Goal: Information Seeking & Learning: Learn about a topic

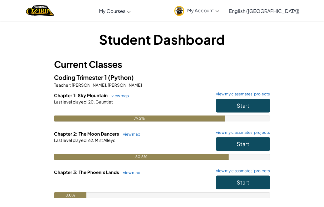
click at [260, 144] on button "Start" at bounding box center [243, 144] width 54 height 14
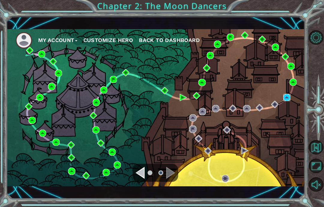
click at [287, 99] on img at bounding box center [287, 97] width 7 height 7
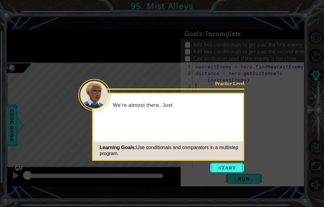
click at [234, 166] on button "Start" at bounding box center [227, 168] width 34 height 10
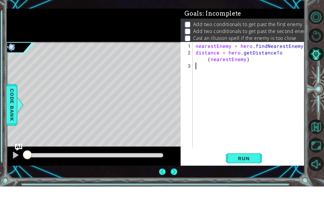
scroll to position [24, 0]
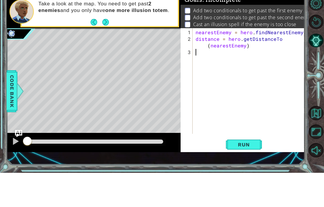
click at [253, 176] on span "Run" at bounding box center [244, 179] width 24 height 6
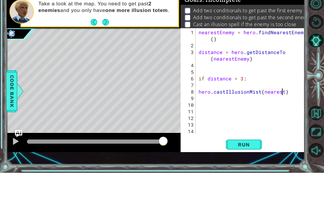
scroll to position [8, 11]
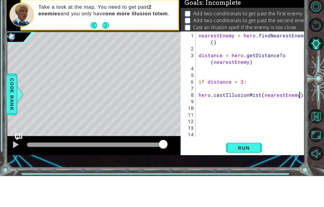
click at [209, 78] on div "nearestEnemy = hero . findNearestEnemy ( ) distance = hero . getDistanceTo ( ne…" at bounding box center [252, 126] width 109 height 126
click at [196, 123] on div "8" at bounding box center [189, 126] width 14 height 7
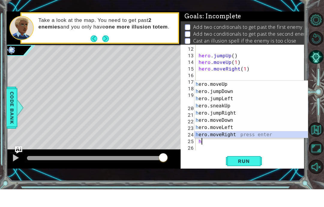
scroll to position [7, 0]
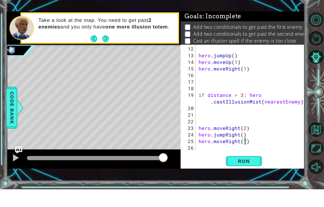
click at [247, 176] on span "Run" at bounding box center [244, 179] width 24 height 6
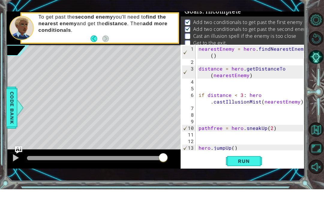
scroll to position [0, 0]
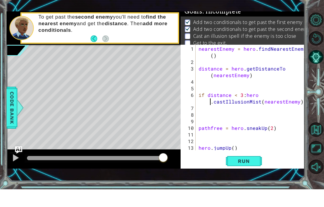
click at [251, 176] on span "Run" at bounding box center [244, 179] width 24 height 6
type textarea "abcde fg"
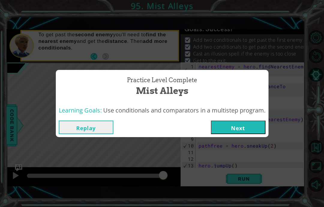
click at [249, 132] on button "Next" at bounding box center [238, 128] width 55 height 14
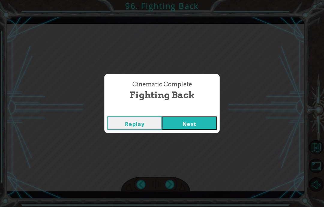
click at [207, 144] on div "Cinematic Complete Fighting Back Replay Next" at bounding box center [162, 103] width 324 height 207
click at [182, 144] on div "Cinematic Complete Fighting Back Replay Next" at bounding box center [162, 103] width 324 height 207
click at [191, 148] on div "Cinematic Complete Fighting Back Replay Next" at bounding box center [162, 103] width 324 height 207
click at [194, 148] on div "Cinematic Complete Fighting Back Replay Next" at bounding box center [162, 103] width 324 height 207
click at [196, 146] on div "Cinematic Complete Fighting Back Replay Next" at bounding box center [162, 103] width 324 height 207
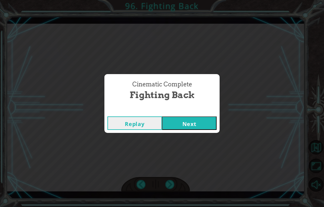
click at [193, 150] on div "Cinematic Complete Fighting Back Replay Next" at bounding box center [162, 103] width 324 height 207
click at [197, 143] on div "Cinematic Complete Fighting Back Replay Next" at bounding box center [162, 103] width 324 height 207
click at [200, 144] on div "Cinematic Complete Fighting Back Replay Next" at bounding box center [162, 103] width 324 height 207
click at [193, 146] on div "Cinematic Complete Fighting Back Replay Next" at bounding box center [162, 103] width 324 height 207
click at [191, 149] on div "Cinematic Complete Fighting Back Replay Next" at bounding box center [162, 103] width 324 height 207
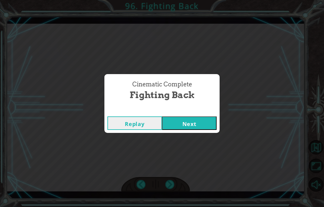
click at [190, 150] on div "Cinematic Complete Fighting Back Replay Next" at bounding box center [162, 103] width 324 height 207
click at [195, 147] on div "Cinematic Complete Fighting Back Replay Next" at bounding box center [162, 103] width 324 height 207
click at [194, 148] on div "Cinematic Complete Fighting Back Replay Next" at bounding box center [162, 103] width 324 height 207
click at [193, 151] on div "Cinematic Complete Fighting Back Replay Next" at bounding box center [162, 103] width 324 height 207
click at [184, 146] on div "Cinematic Complete Fighting Back Replay Next" at bounding box center [162, 103] width 324 height 207
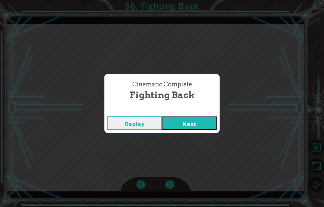
click at [182, 144] on div "Cinematic Complete Fighting Back Replay Next" at bounding box center [162, 103] width 324 height 207
click at [191, 139] on div "Cinematic Complete Fighting Back Replay Next" at bounding box center [162, 103] width 324 height 207
click at [191, 146] on div "Cinematic Complete Fighting Back Replay Next" at bounding box center [162, 103] width 324 height 207
click at [190, 144] on div "Cinematic Complete Fighting Back Replay Next" at bounding box center [162, 103] width 324 height 207
click at [188, 147] on div "Cinematic Complete Fighting Back Replay Next" at bounding box center [162, 103] width 324 height 207
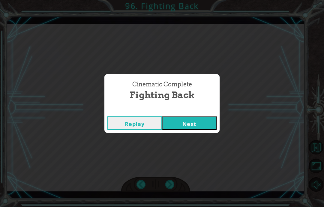
click at [193, 147] on div "Cinematic Complete Fighting Back Replay Next" at bounding box center [162, 103] width 324 height 207
click at [191, 150] on div "Cinematic Complete Fighting Back Replay Next" at bounding box center [162, 103] width 324 height 207
click at [190, 150] on div "Cinematic Complete Fighting Back Replay Next" at bounding box center [162, 103] width 324 height 207
click at [187, 144] on div "Cinematic Complete Fighting Back Replay Next" at bounding box center [162, 103] width 324 height 207
click at [184, 145] on div "Cinematic Complete Fighting Back Replay Next" at bounding box center [162, 103] width 324 height 207
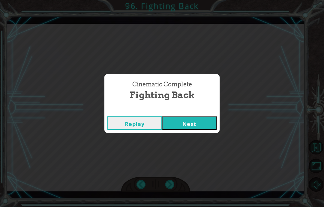
click at [183, 146] on div "Cinematic Complete Fighting Back Replay Next" at bounding box center [162, 103] width 324 height 207
click at [39, 133] on div "Cinematic Complete Fighting Back Replay Next" at bounding box center [162, 103] width 324 height 207
click at [195, 151] on div "Cinematic Complete Fighting Back Replay Next" at bounding box center [162, 103] width 324 height 207
click at [192, 147] on div "Cinematic Complete Fighting Back Replay Next" at bounding box center [162, 103] width 324 height 207
click at [187, 146] on div "Cinematic Complete Fighting Back Replay Next" at bounding box center [162, 103] width 324 height 207
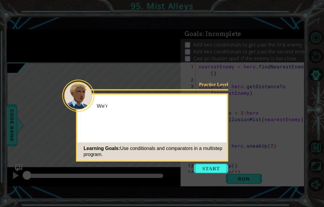
click at [228, 164] on button "Start" at bounding box center [211, 169] width 34 height 10
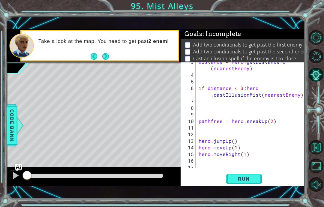
scroll to position [93, 0]
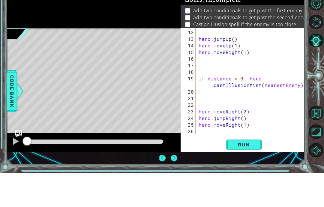
click at [254, 176] on span "Run" at bounding box center [244, 179] width 24 height 6
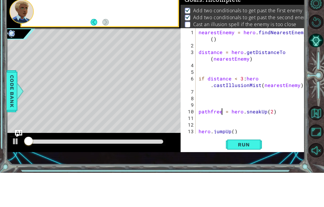
scroll to position [5, 0]
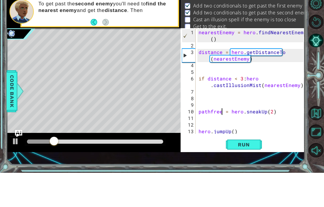
click at [241, 173] on button "Run" at bounding box center [244, 179] width 36 height 12
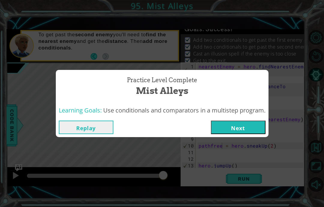
click at [254, 130] on button "Next" at bounding box center [238, 128] width 55 height 14
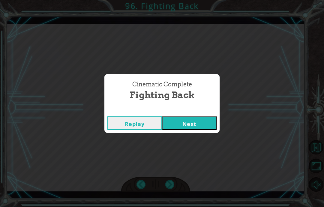
click at [184, 150] on div "Cinematic Complete Fighting Back Replay Next" at bounding box center [162, 103] width 324 height 207
click at [201, 144] on div "Cinematic Complete Fighting Back Replay Next" at bounding box center [162, 103] width 324 height 207
click at [187, 149] on div "Cinematic Complete Fighting Back Replay Next" at bounding box center [162, 103] width 324 height 207
click at [201, 140] on div "Cinematic Complete Fighting Back Replay Next" at bounding box center [162, 103] width 324 height 207
click at [192, 146] on div "Cinematic Complete Fighting Back Replay Next" at bounding box center [162, 103] width 324 height 207
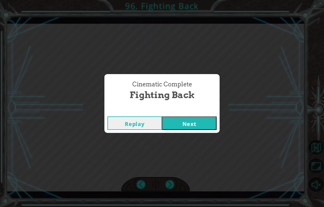
click at [191, 147] on div "Cinematic Complete Fighting Back Replay Next" at bounding box center [162, 103] width 324 height 207
click at [191, 141] on div "Cinematic Complete Fighting Back Replay Next" at bounding box center [162, 103] width 324 height 207
click at [187, 155] on div "Cinematic Complete Fighting Back Replay Next" at bounding box center [162, 103] width 324 height 207
click at [182, 146] on div "Cinematic Complete Fighting Back Replay Next" at bounding box center [162, 103] width 324 height 207
click at [185, 153] on div "Cinematic Complete Fighting Back Replay Next" at bounding box center [162, 103] width 324 height 207
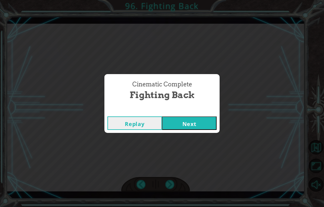
click at [196, 150] on div "Cinematic Complete Fighting Back Replay Next" at bounding box center [162, 103] width 324 height 207
click at [192, 144] on div "Cinematic Complete Fighting Back Replay Next" at bounding box center [162, 103] width 324 height 207
click at [194, 147] on div "Cinematic Complete Fighting Back Replay Next" at bounding box center [162, 103] width 324 height 207
click at [197, 142] on div "Cinematic Complete Fighting Back Replay Next" at bounding box center [162, 103] width 324 height 207
click at [179, 156] on div "Cinematic Complete Fighting Back Replay Next" at bounding box center [162, 103] width 324 height 207
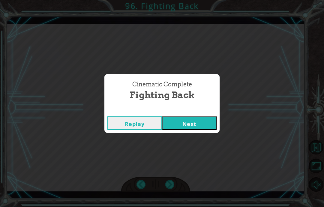
click at [175, 149] on div "Cinematic Complete Fighting Back Replay Next" at bounding box center [162, 103] width 324 height 207
click at [173, 145] on div "Cinematic Complete Fighting Back Replay Next" at bounding box center [162, 103] width 324 height 207
click at [132, 146] on div "Cinematic Complete Fighting Back Replay Next" at bounding box center [162, 103] width 324 height 207
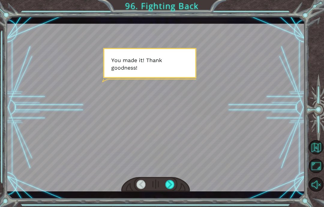
click at [167, 181] on div at bounding box center [169, 184] width 9 height 9
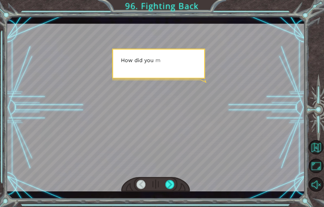
click at [171, 187] on div at bounding box center [169, 184] width 9 height 9
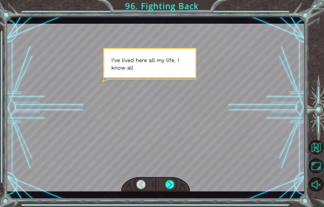
click at [172, 183] on div at bounding box center [169, 184] width 9 height 9
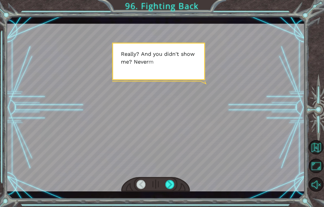
click at [172, 185] on div at bounding box center [169, 184] width 9 height 9
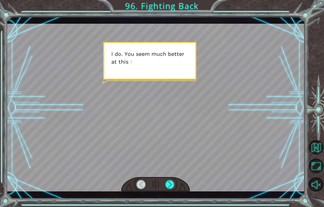
click at [171, 187] on div at bounding box center [169, 184] width 9 height 9
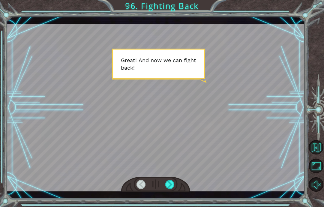
click at [172, 186] on div at bounding box center [169, 184] width 9 height 9
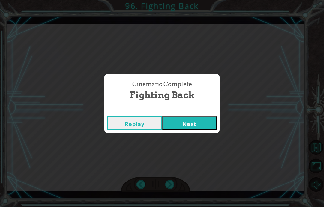
click at [199, 123] on button "Next" at bounding box center [189, 124] width 55 height 14
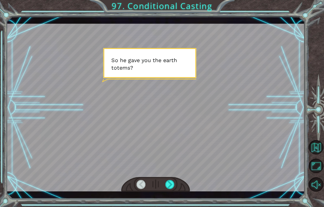
click at [174, 187] on div at bounding box center [169, 184] width 9 height 9
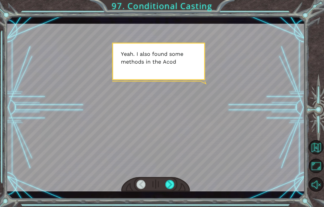
click at [173, 183] on div at bounding box center [169, 184] width 9 height 9
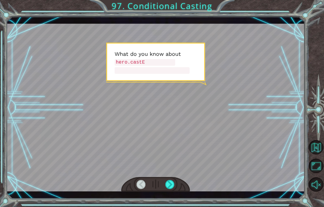
click at [171, 187] on div at bounding box center [169, 184] width 9 height 9
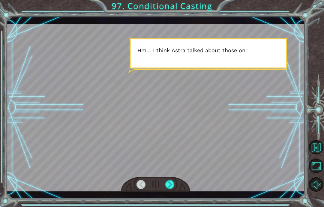
click at [171, 185] on div at bounding box center [169, 184] width 9 height 9
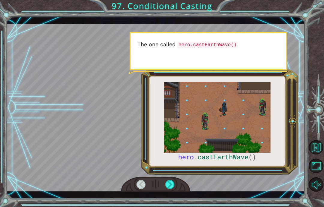
click at [167, 189] on div at bounding box center [169, 184] width 9 height 9
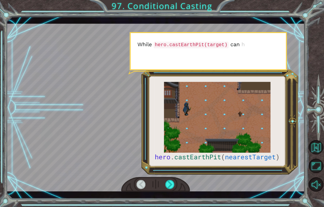
click at [171, 186] on div at bounding box center [169, 184] width 9 height 9
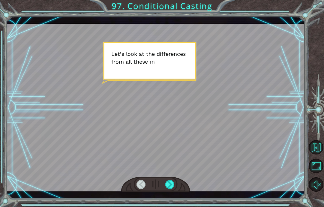
click at [172, 184] on div at bounding box center [169, 184] width 9 height 9
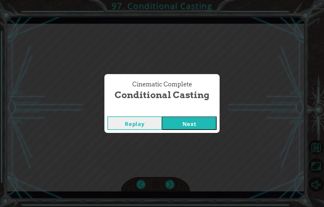
click at [194, 122] on button "Next" at bounding box center [189, 124] width 55 height 14
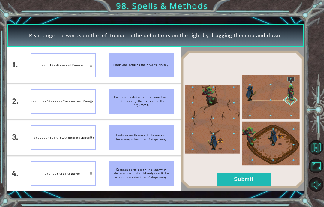
click at [258, 183] on button "Submit" at bounding box center [244, 180] width 55 height 14
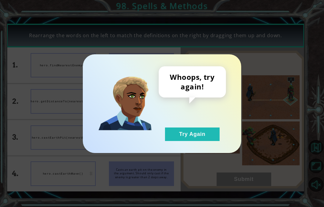
click at [195, 137] on button "Try Again" at bounding box center [192, 135] width 55 height 14
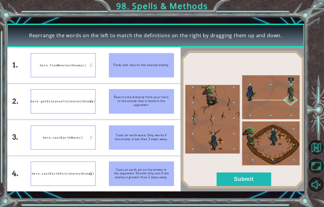
click at [257, 177] on button "Submit" at bounding box center [244, 180] width 55 height 14
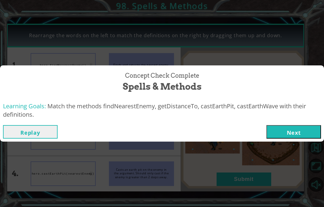
click at [294, 127] on button "Next" at bounding box center [294, 132] width 55 height 14
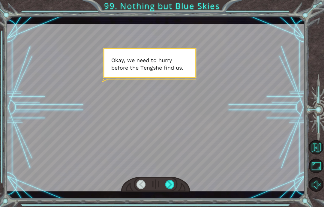
click at [173, 184] on div at bounding box center [169, 184] width 9 height 9
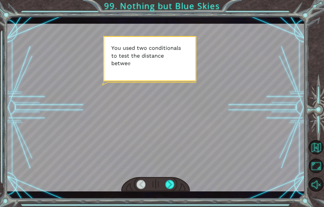
click at [170, 185] on div at bounding box center [169, 184] width 9 height 9
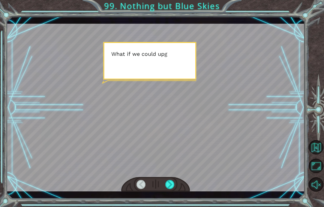
click at [173, 186] on div at bounding box center [169, 184] width 9 height 9
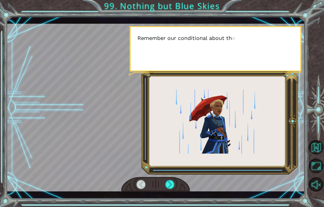
click at [171, 186] on div at bounding box center [169, 184] width 9 height 9
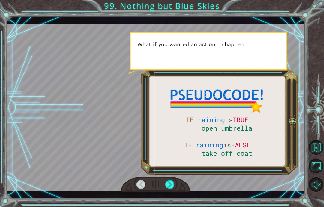
click at [173, 184] on div at bounding box center [169, 184] width 9 height 9
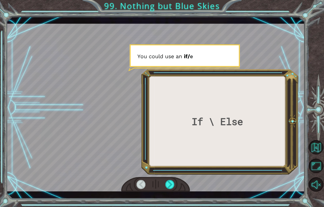
click at [174, 184] on div at bounding box center [169, 184] width 9 height 9
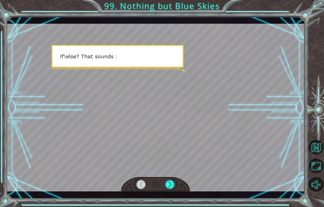
click at [172, 185] on div at bounding box center [169, 184] width 9 height 9
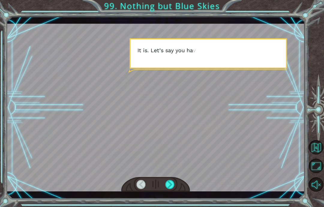
click at [173, 185] on div at bounding box center [169, 184] width 9 height 9
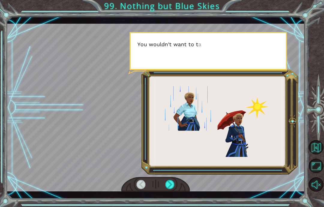
click at [171, 185] on div at bounding box center [169, 184] width 9 height 9
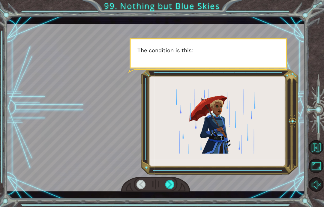
click at [171, 187] on div at bounding box center [169, 184] width 9 height 9
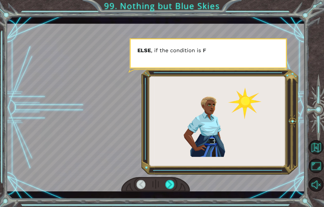
click at [172, 186] on div at bounding box center [169, 184] width 9 height 9
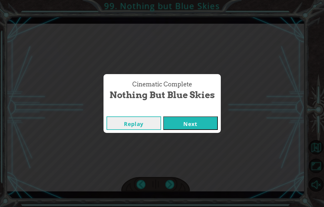
click at [181, 126] on button "Next" at bounding box center [190, 124] width 55 height 14
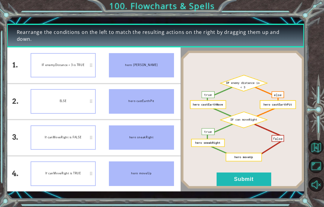
click at [20, 64] on div "1." at bounding box center [15, 65] width 17 height 36
click at [257, 185] on button "Submit" at bounding box center [244, 180] width 55 height 14
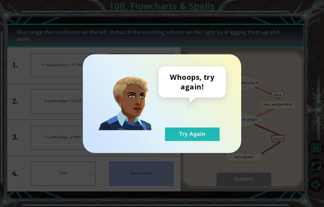
click at [210, 133] on button "Try Again" at bounding box center [192, 135] width 55 height 14
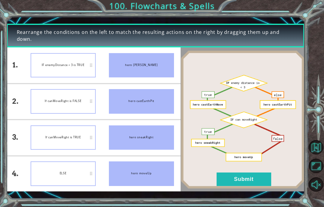
click at [249, 179] on button "Submit" at bounding box center [244, 180] width 55 height 14
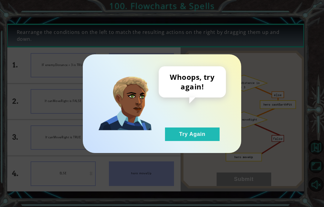
click at [213, 139] on button "Try Again" at bounding box center [192, 135] width 55 height 14
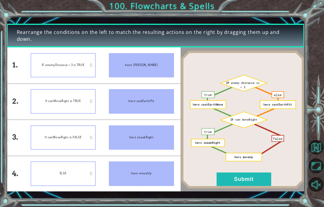
click at [248, 178] on button "Submit" at bounding box center [244, 180] width 55 height 14
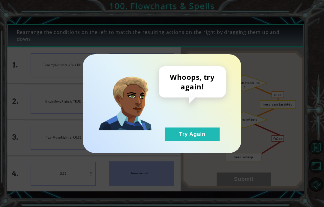
click at [206, 136] on button "Try Again" at bounding box center [192, 135] width 55 height 14
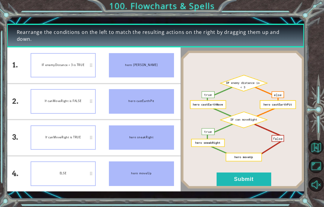
click at [245, 178] on button "Submit" at bounding box center [244, 180] width 55 height 14
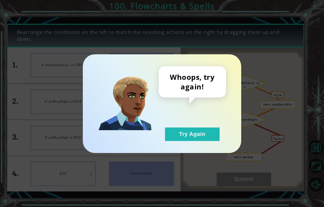
click at [213, 133] on button "Try Again" at bounding box center [192, 135] width 55 height 14
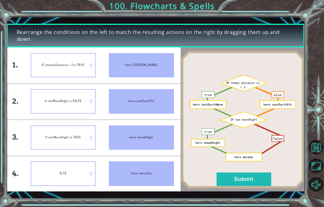
click at [245, 178] on button "Submit" at bounding box center [244, 180] width 55 height 14
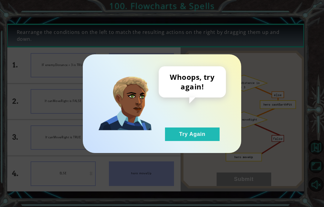
click at [211, 139] on button "Try Again" at bounding box center [192, 135] width 55 height 14
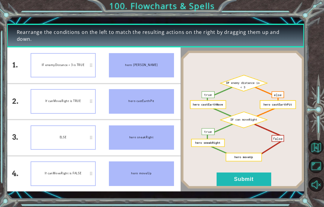
click at [238, 182] on button "Submit" at bounding box center [244, 180] width 55 height 14
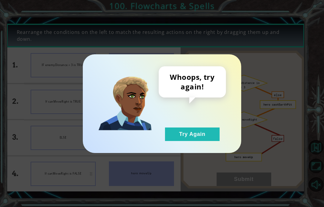
click at [212, 140] on button "Try Again" at bounding box center [192, 135] width 55 height 14
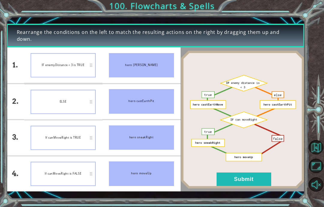
click at [239, 175] on button "Submit" at bounding box center [244, 180] width 55 height 14
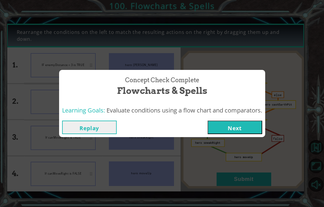
click at [237, 125] on button "Next" at bounding box center [235, 128] width 55 height 14
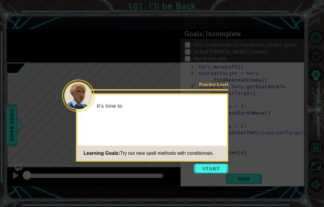
click at [233, 147] on icon at bounding box center [162, 103] width 324 height 207
click at [217, 164] on button "Start" at bounding box center [211, 169] width 34 height 10
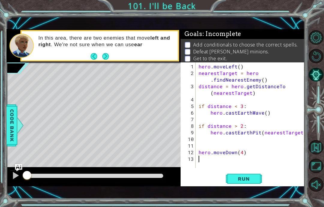
click at [289, 52] on li "Defeat Tengshe minions." at bounding box center [243, 51] width 117 height 7
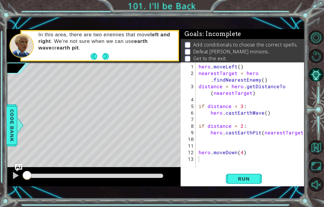
click at [244, 178] on span "Run" at bounding box center [244, 179] width 24 height 6
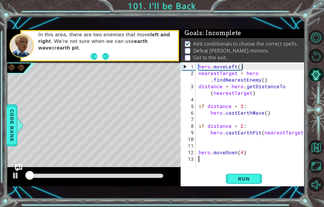
scroll to position [1, 0]
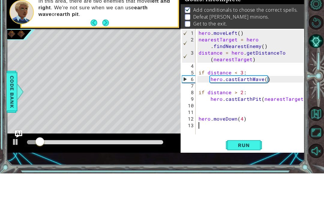
click at [245, 173] on button "Run" at bounding box center [244, 179] width 36 height 12
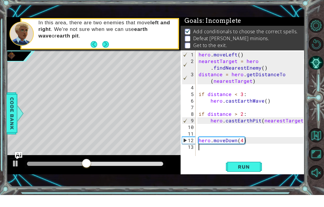
click at [254, 176] on span "Run" at bounding box center [244, 179] width 24 height 6
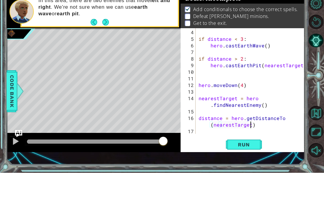
scroll to position [33, 0]
click at [205, 173] on div "Run" at bounding box center [244, 179] width 124 height 12
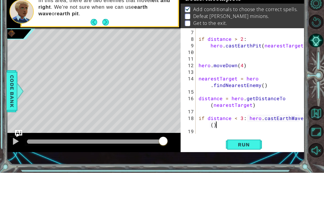
scroll to position [53, 0]
click at [213, 125] on div "if distance > 2 : hero . castEarthPit ( nearestTarget ) hero . moveDown ( 4 ) n…" at bounding box center [252, 122] width 109 height 119
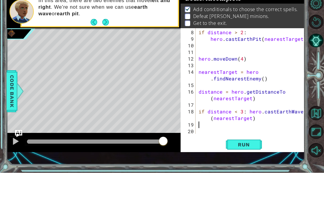
scroll to position [59, 0]
click at [315, 84] on div at bounding box center [317, 111] width 15 height 54
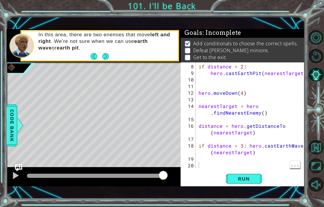
click at [202, 163] on div "if distance > 2 : hero . castEarthPit ( nearestTarget ) hero . moveDown ( 4 ) n…" at bounding box center [252, 122] width 109 height 119
click at [200, 160] on div "if distance > 2 : hero . castEarthPit ( nearestTarget ) hero . moveDown ( 4 ) n…" at bounding box center [252, 122] width 109 height 119
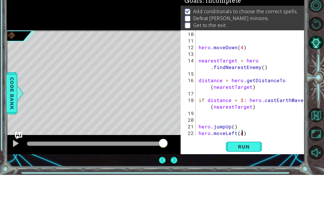
scroll to position [73, 0]
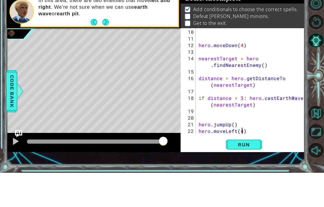
click at [254, 176] on span "Run" at bounding box center [244, 179] width 24 height 6
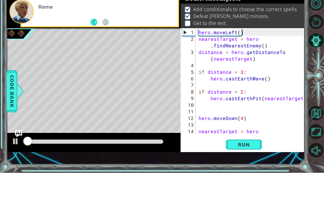
scroll to position [0, 0]
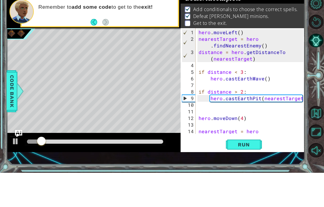
click at [250, 176] on span "Run" at bounding box center [244, 179] width 24 height 6
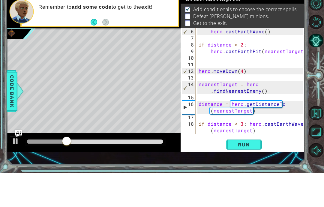
scroll to position [47, 0]
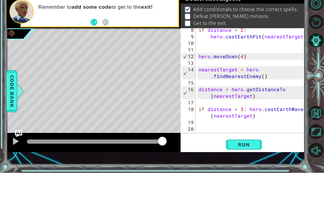
click at [246, 176] on span "Run" at bounding box center [244, 179] width 24 height 6
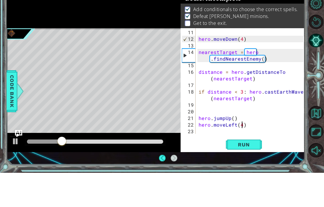
scroll to position [24, 0]
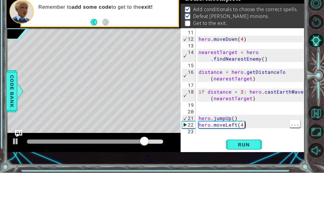
click at [250, 126] on div "hero . moveDown ( 4 ) nearestTarget = hero . findNearestEnemy ( ) distance = he…" at bounding box center [252, 122] width 109 height 119
click at [248, 128] on div "hero . moveDown ( 4 ) nearestTarget = hero . findNearestEnemy ( ) distance = he…" at bounding box center [252, 122] width 109 height 119
click at [250, 128] on div "hero . moveDown ( 4 ) nearestTarget = hero . findNearestEnemy ( ) distance = he…" at bounding box center [252, 122] width 109 height 119
click at [253, 125] on div "hero . moveDown ( 4 ) nearestTarget = hero . findNearestEnemy ( ) distance = he…" at bounding box center [252, 122] width 109 height 119
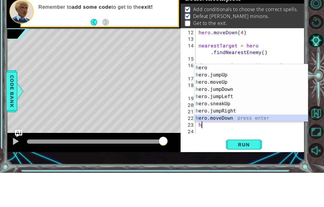
scroll to position [7, 0]
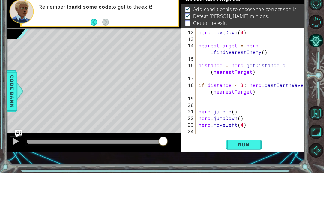
type textarea "abcde fg"
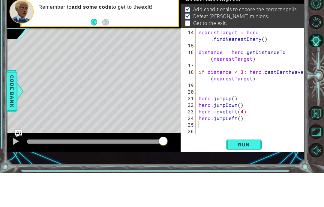
scroll to position [99, 0]
click at [250, 173] on button "Run" at bounding box center [244, 179] width 36 height 12
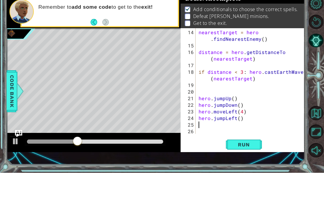
click at [244, 176] on span "Run" at bounding box center [244, 179] width 24 height 6
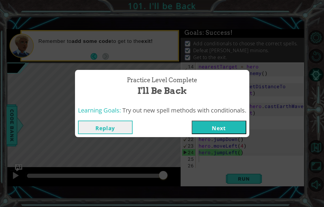
click at [92, 123] on button "Replay" at bounding box center [105, 128] width 55 height 14
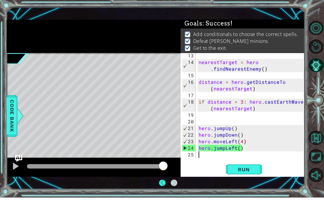
scroll to position [94, 0]
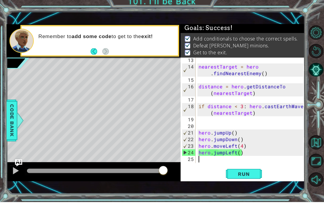
click at [252, 176] on span "Run" at bounding box center [244, 179] width 24 height 6
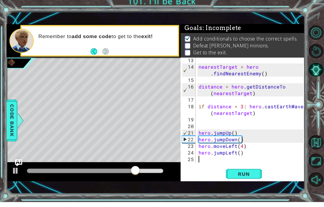
click at [246, 176] on span "Run" at bounding box center [244, 179] width 24 height 6
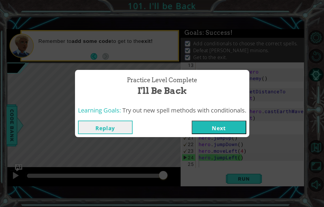
click at [229, 128] on button "Next" at bounding box center [219, 128] width 55 height 14
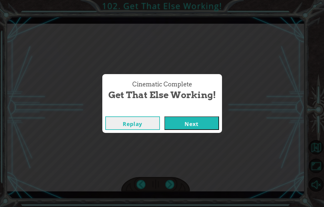
click at [195, 136] on div "Cinematic Complete Get That Else Working! Replay Next" at bounding box center [162, 103] width 324 height 207
click at [194, 145] on div "Cinematic Complete Get That Else Working! Replay Next" at bounding box center [162, 103] width 324 height 207
click at [199, 144] on div "Cinematic Complete Get That Else Working! Replay Next" at bounding box center [162, 103] width 324 height 207
click at [203, 146] on div "Cinematic Complete Get That Else Working! Replay Next" at bounding box center [162, 103] width 324 height 207
click at [202, 142] on div "Cinematic Complete Get That Else Working! Replay Next" at bounding box center [162, 103] width 324 height 207
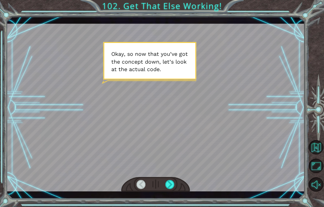
click at [173, 188] on div at bounding box center [169, 184] width 9 height 9
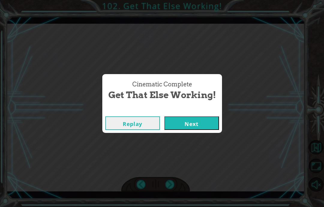
click at [194, 124] on button "Next" at bounding box center [192, 124] width 55 height 14
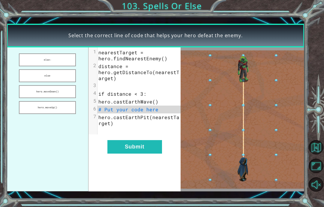
click at [33, 70] on button "else" at bounding box center [47, 75] width 57 height 13
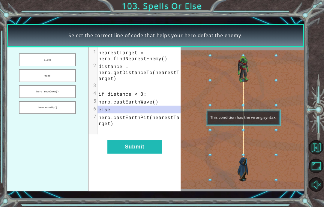
click at [140, 139] on div "xxxxxxxxxx 7 1 nearestTarget = hero.findNearestEnemy() 2 distance = hero.getDis…" at bounding box center [135, 119] width 92 height 144
click at [144, 147] on button "Submit" at bounding box center [135, 147] width 55 height 14
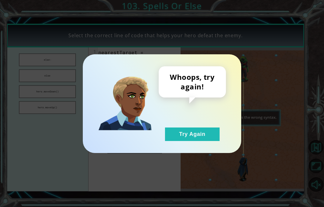
click at [211, 134] on button "Try Again" at bounding box center [192, 135] width 55 height 14
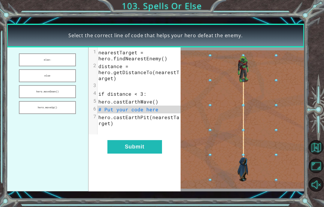
scroll to position [23, 0]
click at [61, 60] on button "else:" at bounding box center [47, 59] width 57 height 13
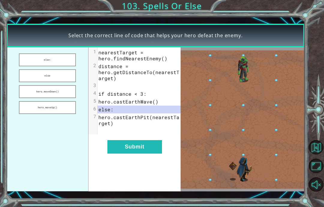
click at [137, 144] on button "Submit" at bounding box center [135, 147] width 55 height 14
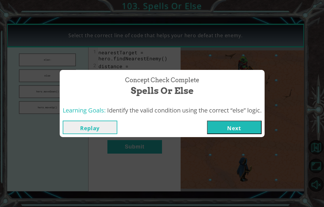
click at [232, 124] on button "Next" at bounding box center [234, 128] width 55 height 14
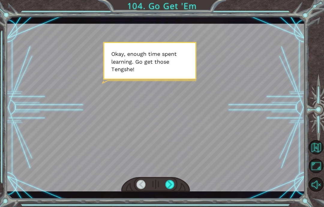
click at [173, 189] on div at bounding box center [169, 184] width 9 height 9
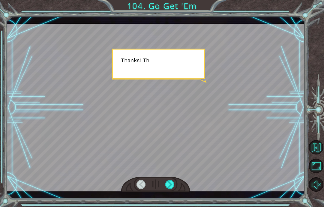
click at [169, 183] on div at bounding box center [169, 184] width 9 height 9
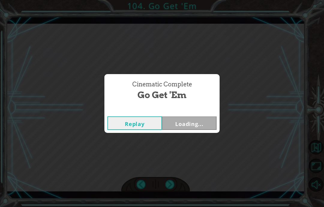
click at [169, 184] on div "Cinematic Complete Go Get 'Em Replay Loading..." at bounding box center [162, 103] width 324 height 207
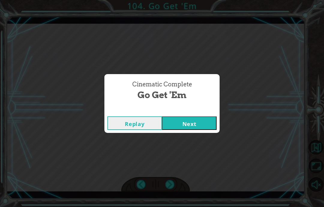
click at [196, 133] on div "Cinematic Complete Go Get 'Em Replay Next" at bounding box center [162, 103] width 324 height 207
click at [196, 126] on button "Next" at bounding box center [189, 124] width 55 height 14
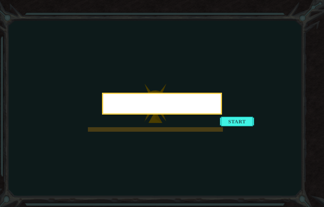
click at [235, 126] on button "Start" at bounding box center [237, 122] width 34 height 10
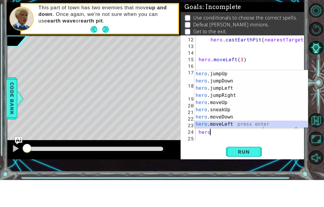
scroll to position [14, 0]
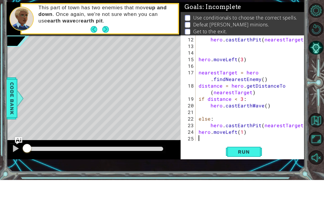
type textarea "abcde fg"
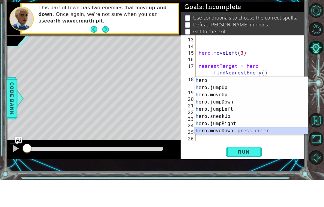
scroll to position [7, 0]
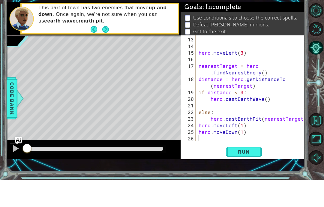
click at [252, 176] on span "Run" at bounding box center [244, 179] width 24 height 6
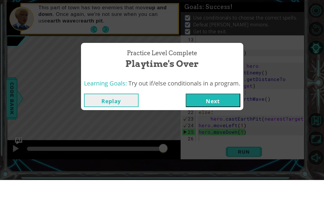
scroll to position [24, 0]
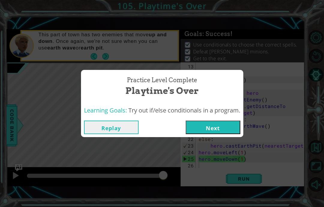
click at [218, 133] on button "Next" at bounding box center [213, 128] width 55 height 14
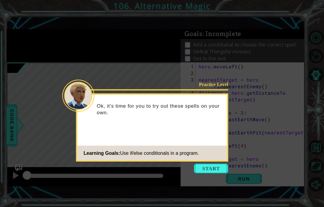
click at [217, 164] on button "Start" at bounding box center [211, 169] width 34 height 10
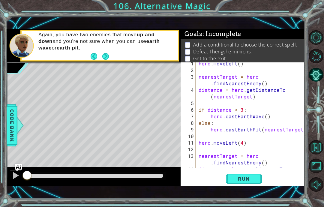
scroll to position [20, 0]
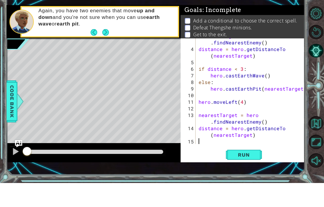
click at [250, 176] on span "Run" at bounding box center [244, 179] width 24 height 6
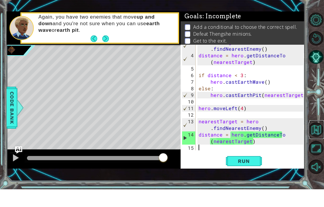
click at [320, 146] on button "Back to Map" at bounding box center [316, 147] width 14 height 14
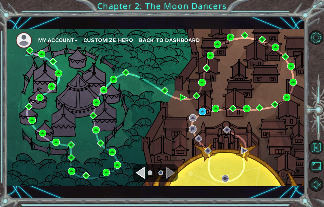
click at [220, 107] on img at bounding box center [215, 108] width 7 height 7
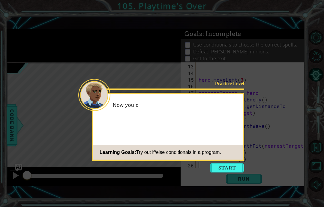
click at [226, 168] on button "Start" at bounding box center [227, 168] width 34 height 10
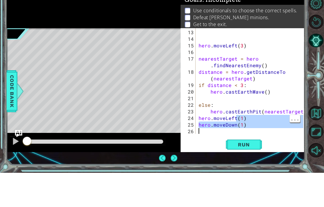
scroll to position [93, 0]
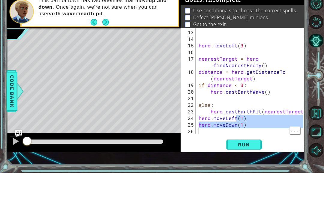
click at [287, 133] on div "hero . moveLeft ( 3 ) nearestTarget = hero . findNearestEnemy ( ) distance = he…" at bounding box center [252, 122] width 109 height 119
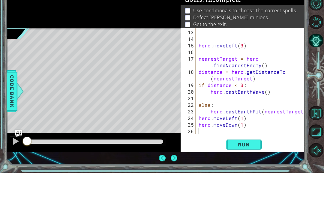
scroll to position [24, 0]
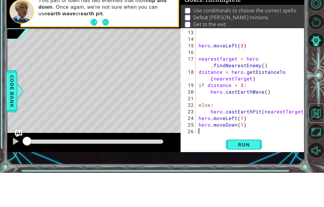
click at [315, 140] on button "Back to Map" at bounding box center [316, 147] width 14 height 14
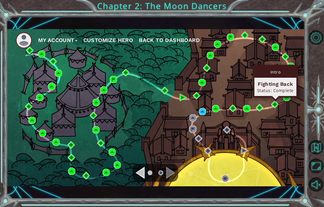
click at [288, 97] on div "Intro Fighting Back Status: Complete" at bounding box center [275, 81] width 45 height 33
click at [290, 97] on div "Intro Fighting Back Status: Complete" at bounding box center [275, 81] width 45 height 33
click at [283, 95] on div "Fighting Back Status: Complete" at bounding box center [276, 87] width 42 height 18
click at [287, 98] on img at bounding box center [287, 97] width 7 height 7
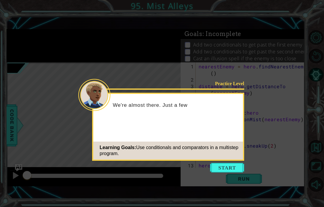
click at [233, 166] on button "Start" at bounding box center [227, 168] width 34 height 10
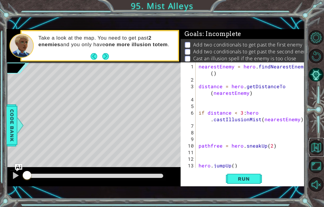
click at [321, 155] on button "Back to Map" at bounding box center [316, 147] width 14 height 14
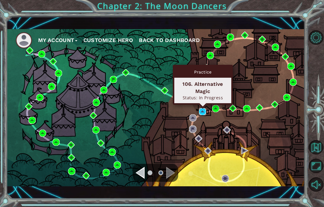
click at [202, 113] on img at bounding box center [202, 111] width 7 height 7
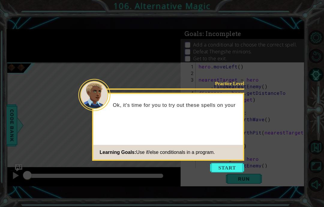
click at [236, 167] on button "Start" at bounding box center [227, 168] width 34 height 10
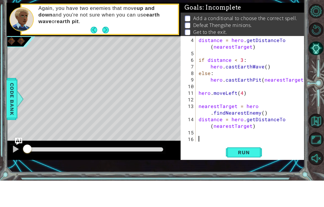
scroll to position [26, 0]
click at [254, 173] on button "Run" at bounding box center [244, 179] width 36 height 12
